Goal: Task Accomplishment & Management: Manage account settings

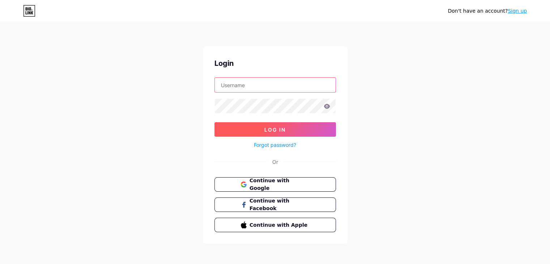
type input "[EMAIL_ADDRESS][DOMAIN_NAME]"
click at [274, 127] on span "Log In" at bounding box center [274, 130] width 21 height 6
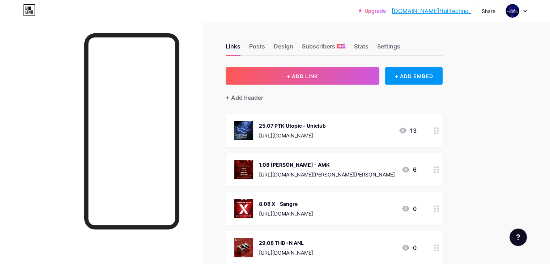
click at [436, 127] on circle at bounding box center [435, 128] width 2 height 2
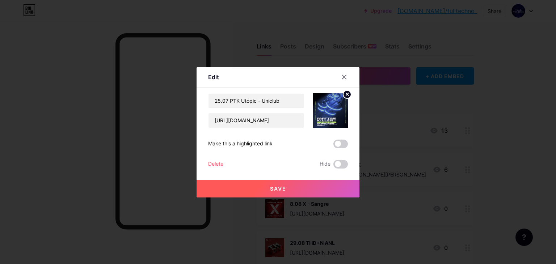
click at [215, 165] on div "Delete" at bounding box center [215, 164] width 15 height 9
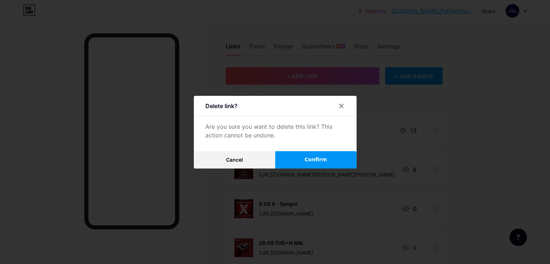
click at [342, 160] on button "Confirm" at bounding box center [315, 159] width 81 height 17
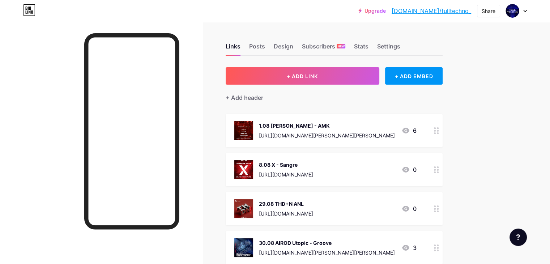
click at [439, 128] on icon at bounding box center [436, 130] width 5 height 7
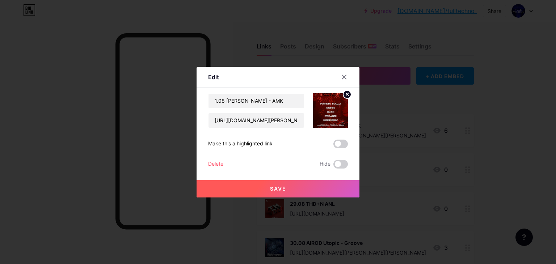
click at [215, 163] on div "Delete" at bounding box center [215, 164] width 15 height 9
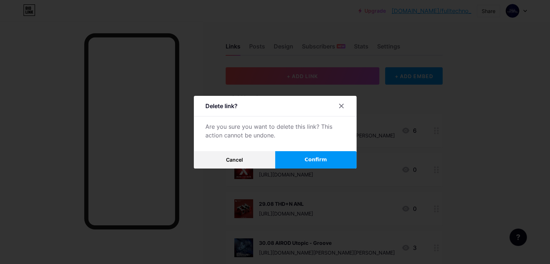
click at [303, 163] on button "Confirm" at bounding box center [315, 159] width 81 height 17
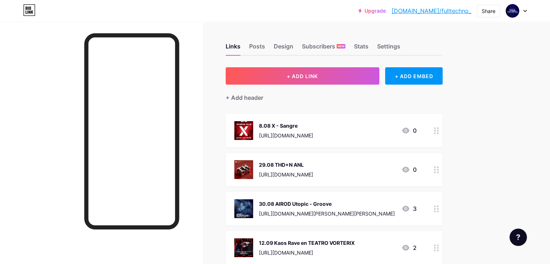
click at [439, 130] on icon at bounding box center [436, 130] width 5 height 7
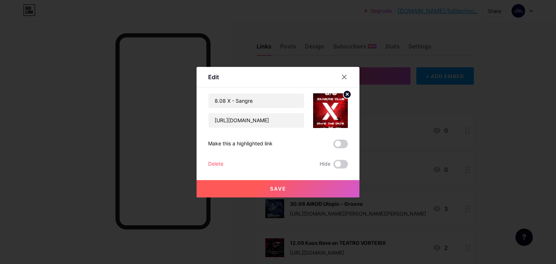
click at [219, 162] on div "Delete" at bounding box center [215, 164] width 15 height 9
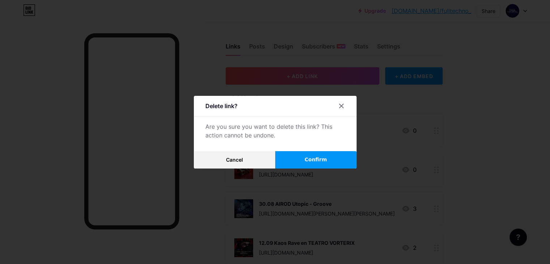
drag, startPoint x: 319, startPoint y: 158, endPoint x: 424, endPoint y: 164, distance: 105.8
click at [319, 160] on span "Confirm" at bounding box center [316, 160] width 22 height 8
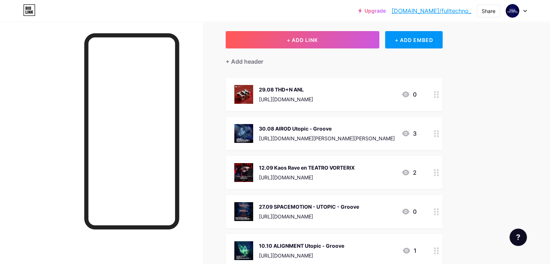
scroll to position [72, 0]
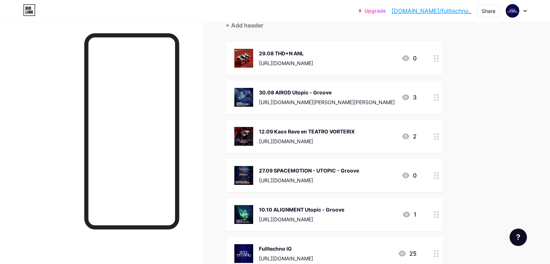
click at [439, 97] on icon at bounding box center [436, 97] width 5 height 7
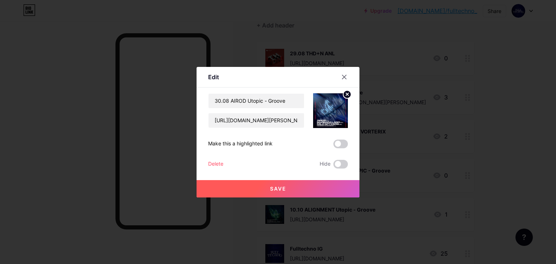
click at [343, 95] on circle at bounding box center [347, 94] width 8 height 8
click at [314, 183] on button "Save" at bounding box center [277, 188] width 163 height 17
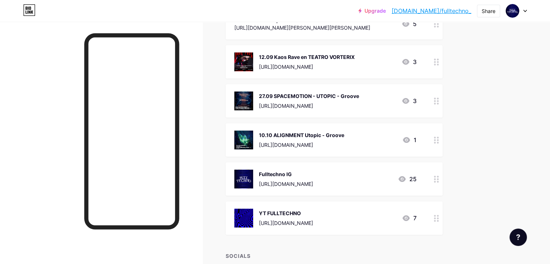
scroll to position [0, 0]
